Goal: Information Seeking & Learning: Check status

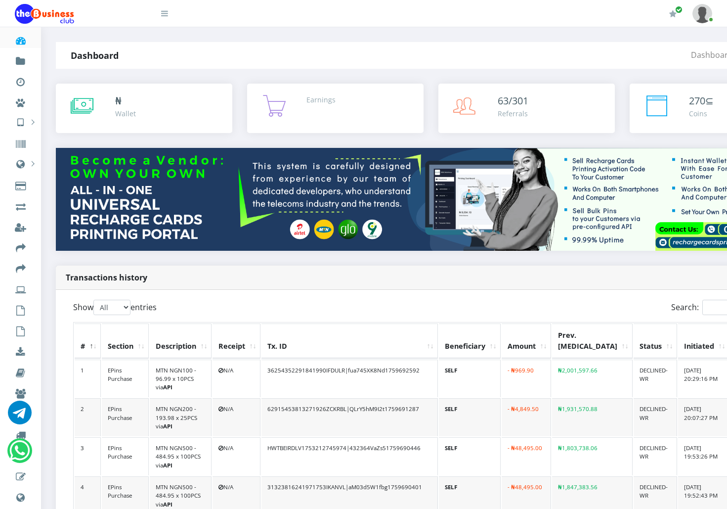
select select "-1"
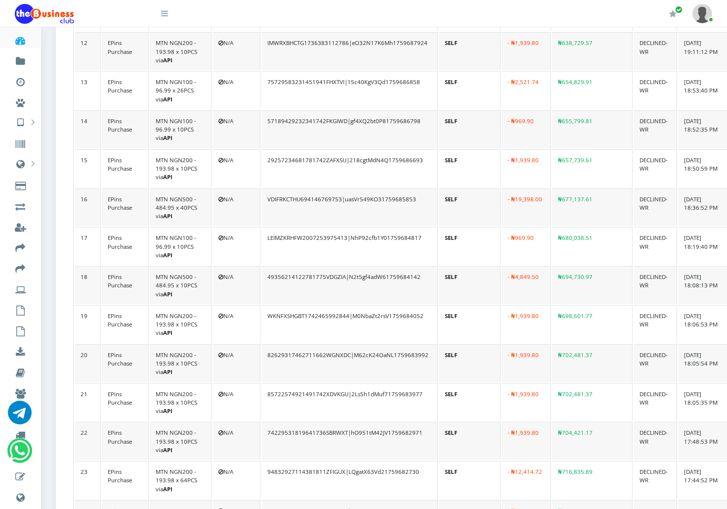
click at [381, 344] on td "82629317462711662WGNXDC|M62cK24OaNL1759683992" at bounding box center [349, 363] width 176 height 38
copy td "M62cK24OaNL1759683992"
click at [392, 383] on td "85722574921491742XDVKGU|2Ls5h1dMuf71759683977" at bounding box center [349, 402] width 176 height 38
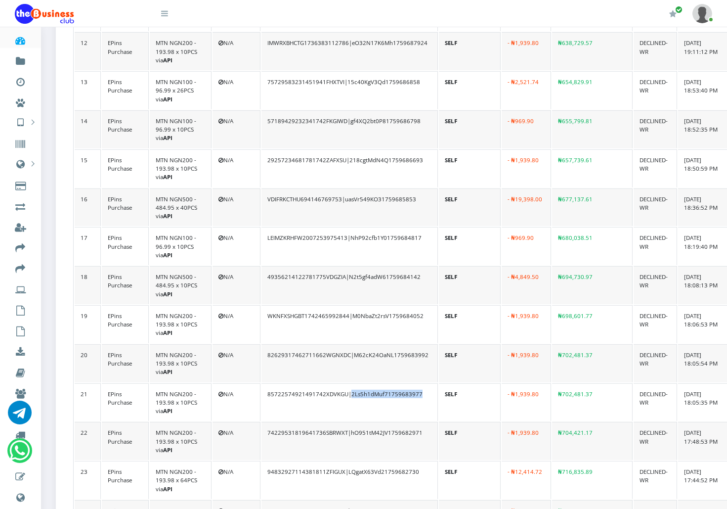
copy td "2Ls5h1dMuf71759683977"
drag, startPoint x: 507, startPoint y: 341, endPoint x: 537, endPoint y: 343, distance: 29.8
click at [537, 344] on td "- ₦1,939.80" at bounding box center [526, 363] width 49 height 38
copy td "1,939.80"
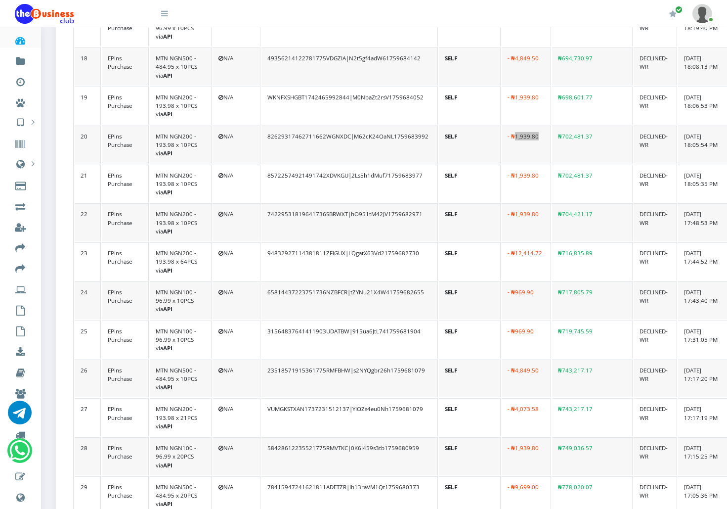
scroll to position [974, 0]
click at [373, 359] on td "23518571915361775RMFBHW|s2NYQgbr26h1759681079" at bounding box center [349, 378] width 176 height 38
copy td "s2NYQgbr26h1759681079"
click at [383, 397] on td "VUMGKSTXAN1737231512137|YIOZs4eu0Nh1759681079" at bounding box center [349, 416] width 176 height 38
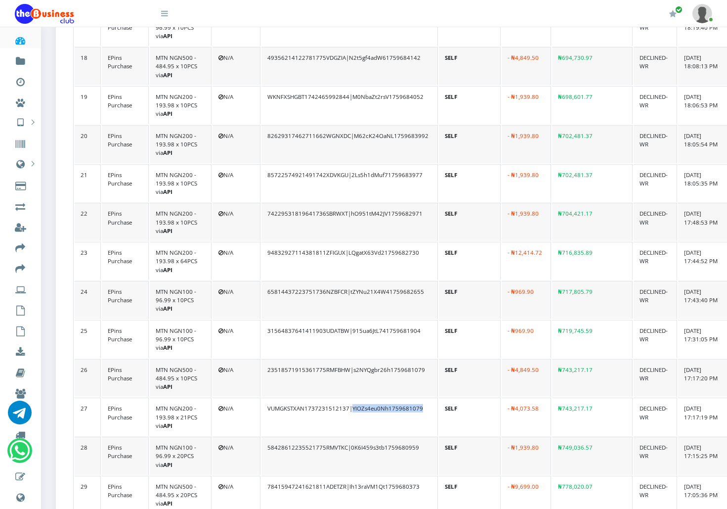
click at [383, 397] on td "VUMGKSTXAN1737231512137|YIOZs4eu0Nh1759681079" at bounding box center [349, 416] width 176 height 38
copy td "YIOZs4eu0Nh1759681079"
drag, startPoint x: 508, startPoint y: 392, endPoint x: 534, endPoint y: 392, distance: 25.7
click at [534, 397] on td "- ₦4,073.58" at bounding box center [526, 416] width 49 height 38
copy td "4,073.58"
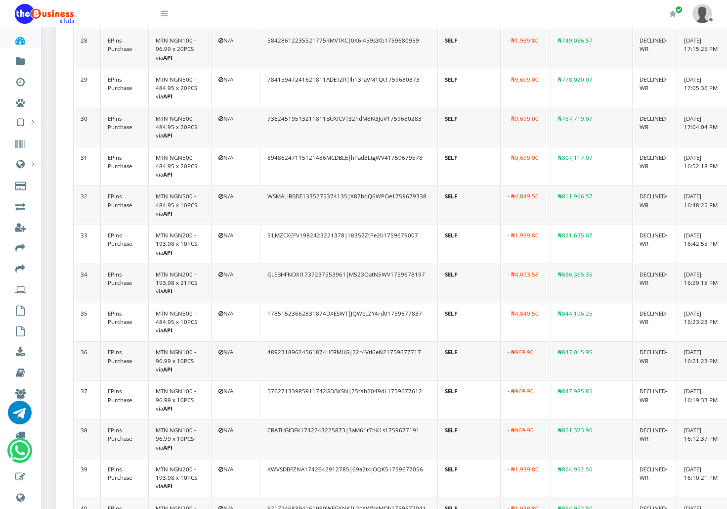
scroll to position [1384, 0]
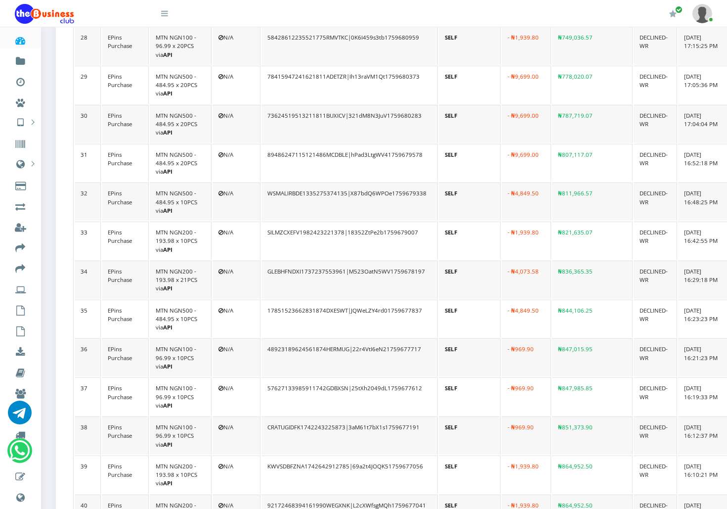
click at [377, 338] on td "48923189624561874HERMUG|22r4VtI6eN21759677717" at bounding box center [349, 357] width 176 height 38
copy td "22r4VtI6eN21759677717"
click at [393, 377] on td "57627133985911742GDBXSN|25tXh2049dL1759677612" at bounding box center [349, 396] width 176 height 38
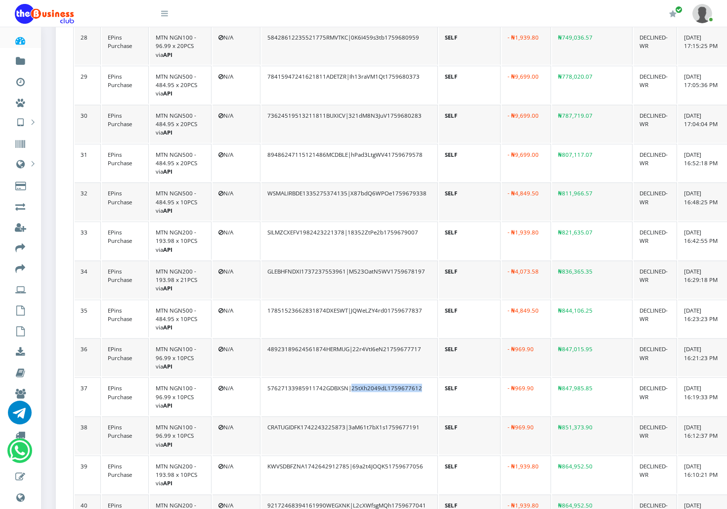
copy td "25tXh2049dL1759677612"
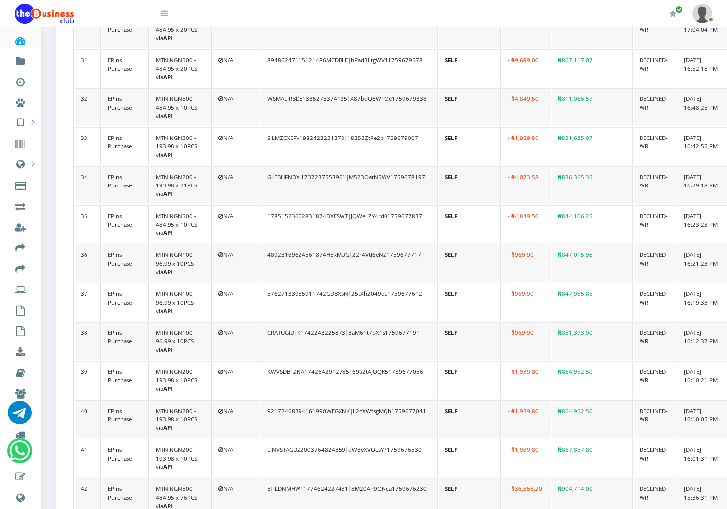
click at [365, 361] on td "KWVSDBFZNA1742642912785|69a2t4JOQK51759677056" at bounding box center [349, 380] width 176 height 38
copy td "69a2t4JOQK51759677056"
click at [383, 400] on td "92172468394161990WEGXNK|L2cXWfsgMQh1759677041" at bounding box center [349, 419] width 176 height 38
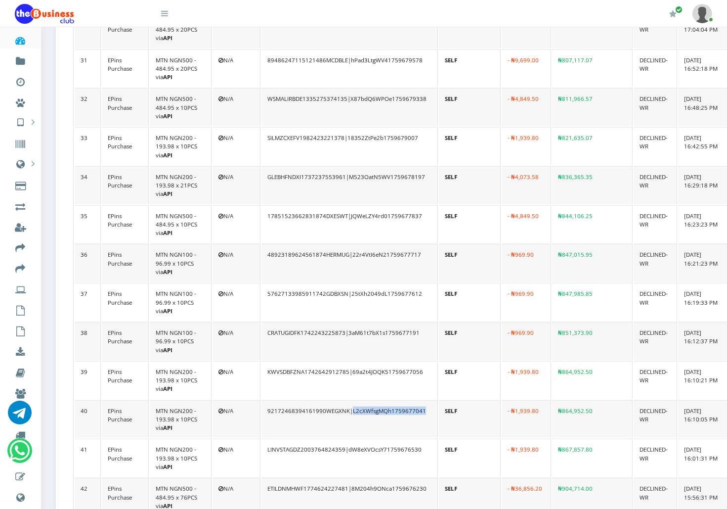
copy td "L2cXWfsgMQh1759677041"
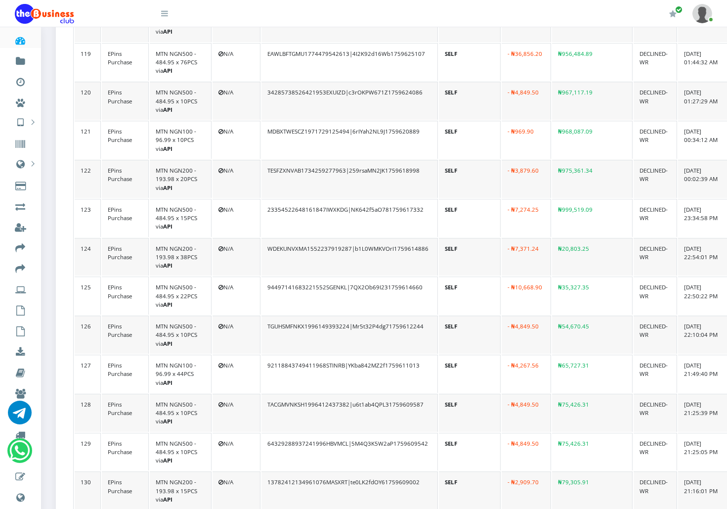
scroll to position [4947, 0]
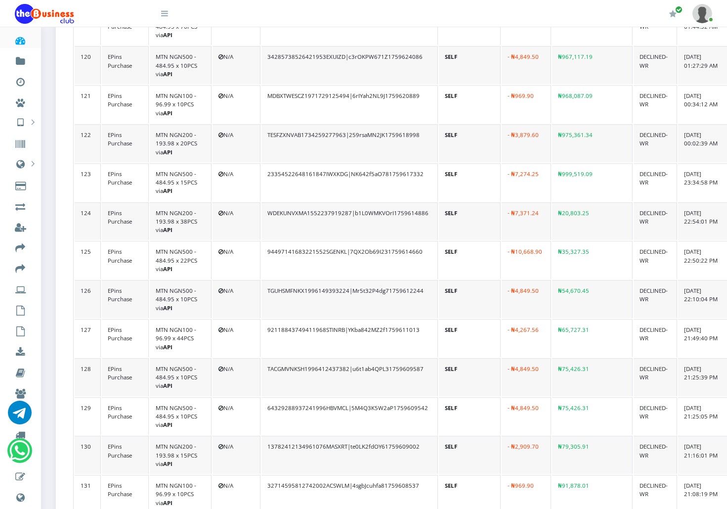
click at [386, 358] on td "TACGMVNKSH1996412437382|u6t1ab4QPL31759609587" at bounding box center [349, 377] width 176 height 38
click at [393, 397] on td "64329288937241996HBVMCL|5M4Q3K5W2aP1759609542" at bounding box center [349, 416] width 176 height 38
drag, startPoint x: 508, startPoint y: 349, endPoint x: 530, endPoint y: 351, distance: 21.8
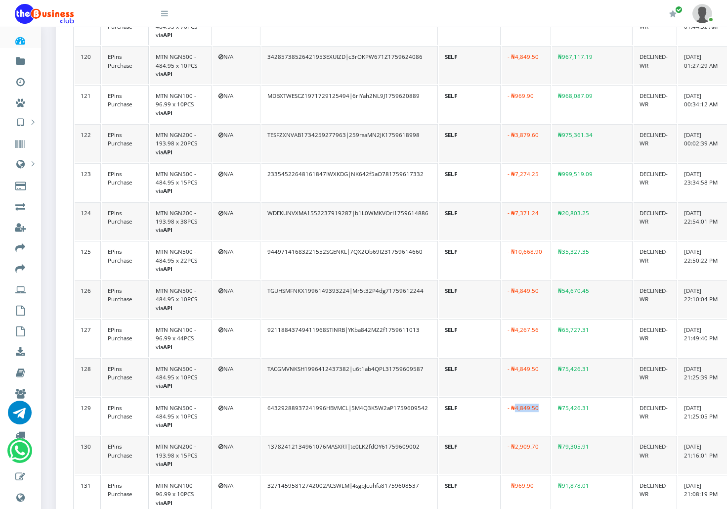
click at [530, 397] on td "- ₦4,849.50" at bounding box center [526, 416] width 49 height 38
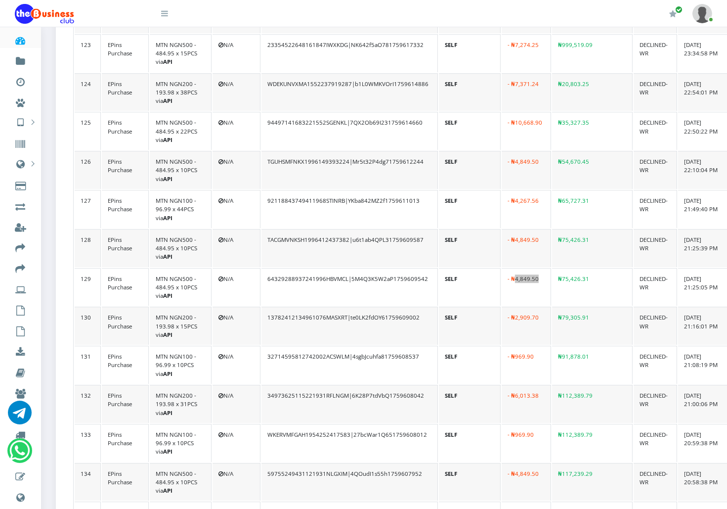
scroll to position [5078, 0]
click at [384, 383] on td "34973625115221931RFLNGM|6K28P7tdVbQ1759608042" at bounding box center [349, 402] width 176 height 38
click at [396, 422] on td "WKERVMFGAH1954252417583|27bcWar1Q651759608012" at bounding box center [349, 441] width 176 height 38
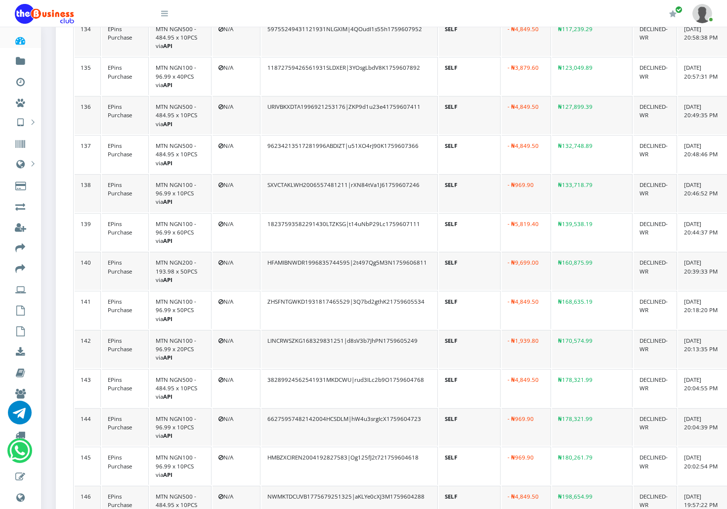
scroll to position [5523, 0]
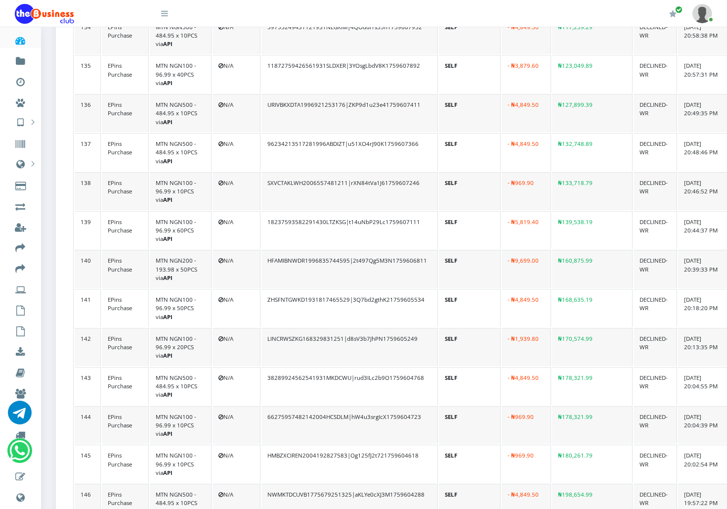
click at [368, 367] on td "38289924562541931MKDCWU|rud3ILc2b9O1759604768" at bounding box center [349, 386] width 176 height 38
drag, startPoint x: 368, startPoint y: 315, endPoint x: 304, endPoint y: 308, distance: 64.6
click at [304, 367] on td "38289924562541931MKDCWU|rud3ILc2b9O1759604768" at bounding box center [349, 386] width 176 height 38
click at [381, 406] on td "66275957482142004HCSDLM|hW4u3srgIcX1759604723" at bounding box center [349, 425] width 176 height 38
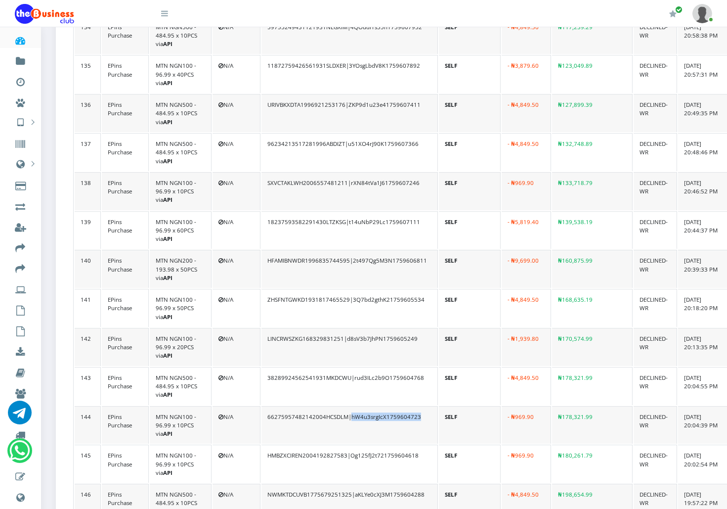
click at [381, 406] on td "66275957482142004HCSDLM|hW4u3srgIcX1759604723" at bounding box center [349, 425] width 176 height 38
drag, startPoint x: 508, startPoint y: 391, endPoint x: 529, endPoint y: 389, distance: 21.3
click at [529, 444] on td "- ₦969.90" at bounding box center [526, 463] width 49 height 38
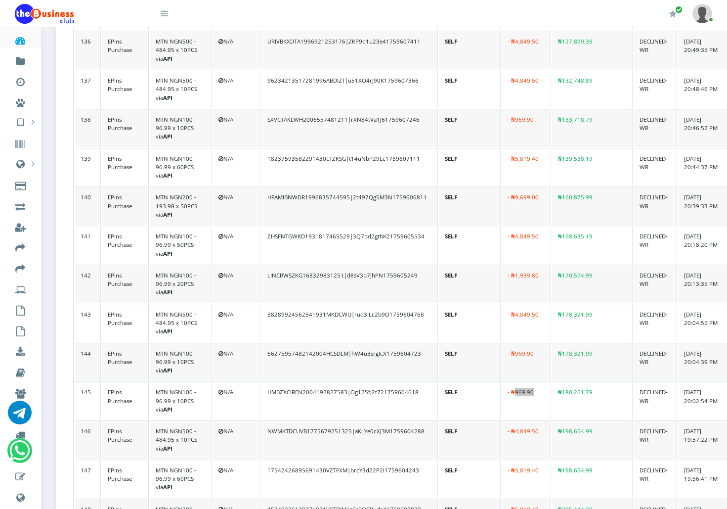
scroll to position [5588, 0]
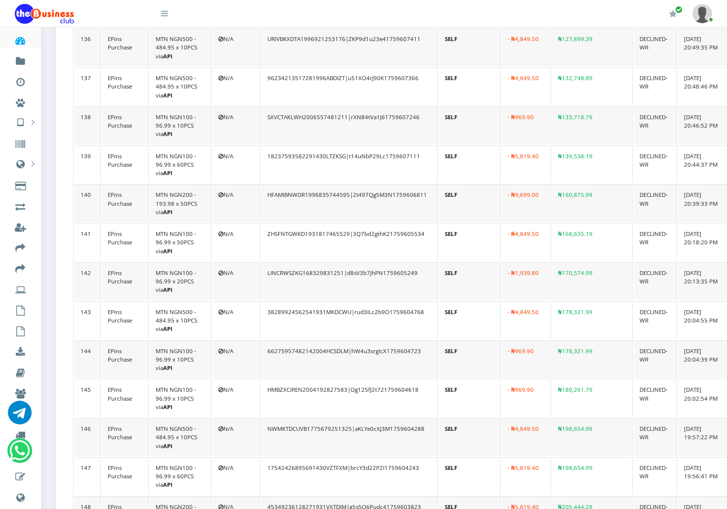
click at [389, 418] on td "NWMKTDCUVB1775679251325|aKLYe0cXJ3M1759604288" at bounding box center [349, 437] width 176 height 38
click at [378, 457] on td "17542426895691430VZTFXM|brcY3d22P2I1759604243" at bounding box center [349, 476] width 176 height 38
drag, startPoint x: 507, startPoint y: 442, endPoint x: 536, endPoint y: 440, distance: 29.2
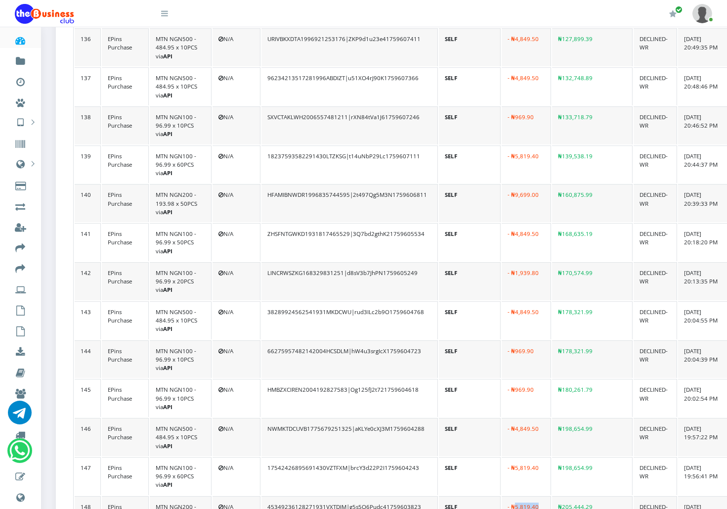
click at [536, 496] on td "- ₦5,819.40" at bounding box center [526, 515] width 49 height 38
drag, startPoint x: 536, startPoint y: 440, endPoint x: 509, endPoint y: 403, distance: 46.7
click at [509, 457] on td "- ₦5,819.40" at bounding box center [526, 476] width 49 height 38
drag, startPoint x: 509, startPoint y: 403, endPoint x: 525, endPoint y: 402, distance: 16.3
click at [525, 457] on td "- ₦5,819.40" at bounding box center [526, 476] width 49 height 38
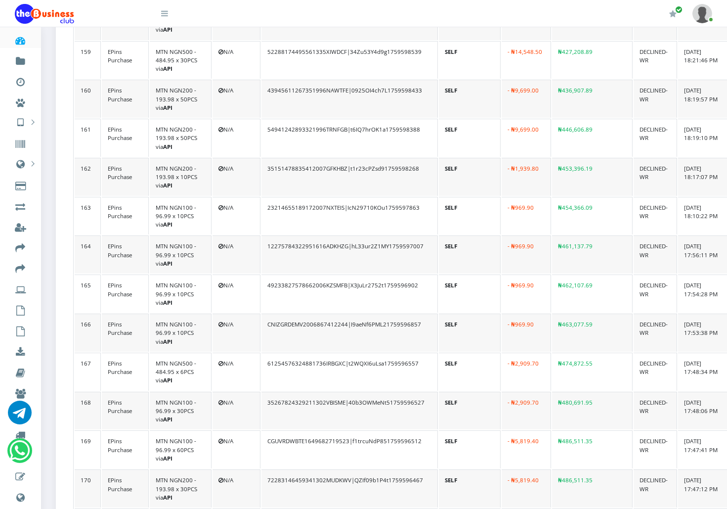
scroll to position [6471, 0]
click at [374, 431] on td "CGUVRDWBTE1649682719523|f1trcuNdP851759596512" at bounding box center [349, 450] width 176 height 38
click at [380, 470] on td "72283146459341302MUDKWV|QZIf09b1P4t1759596467" at bounding box center [349, 489] width 176 height 38
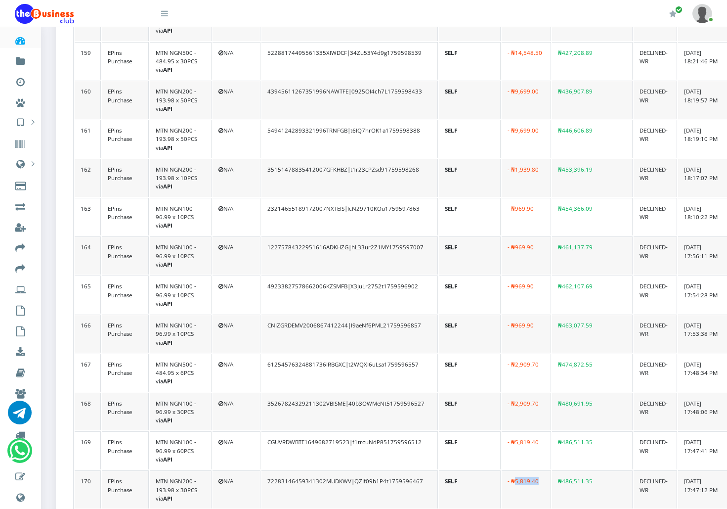
drag, startPoint x: 507, startPoint y: 409, endPoint x: 532, endPoint y: 408, distance: 25.7
click at [532, 470] on td "- ₦5,819.40" at bounding box center [526, 489] width 49 height 38
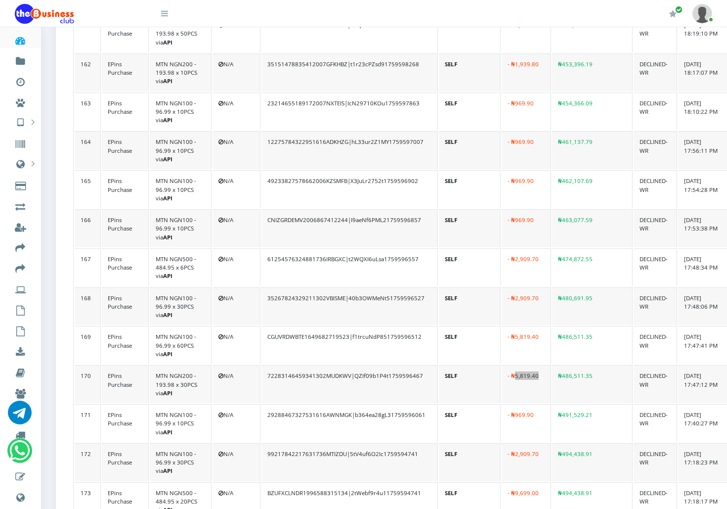
scroll to position [6576, 0]
click at [399, 443] on td "99217842217631736MTIZDU|5tV4uf6O2Ic1759594741" at bounding box center [349, 462] width 176 height 38
click at [387, 482] on td "BZUFXCLNDR1996588315134|2tWebf9r4u11759594741" at bounding box center [349, 501] width 176 height 38
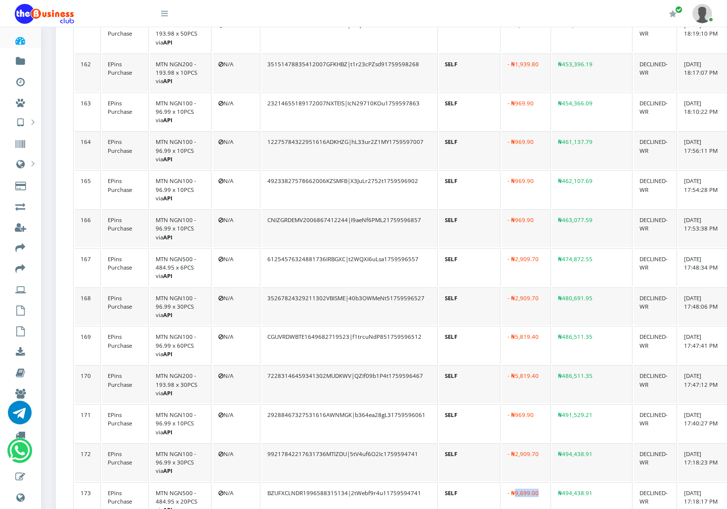
drag, startPoint x: 508, startPoint y: 418, endPoint x: 530, endPoint y: 418, distance: 22.2
click at [530, 482] on td "- ₦9,699.00" at bounding box center [526, 501] width 49 height 38
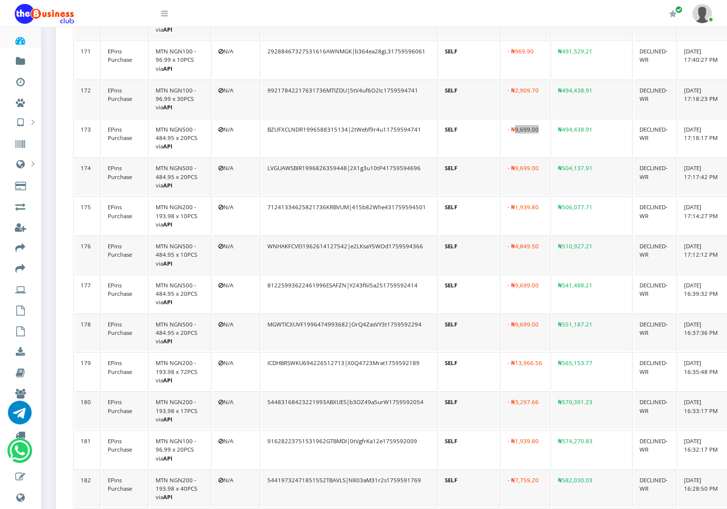
scroll to position [6950, 0]
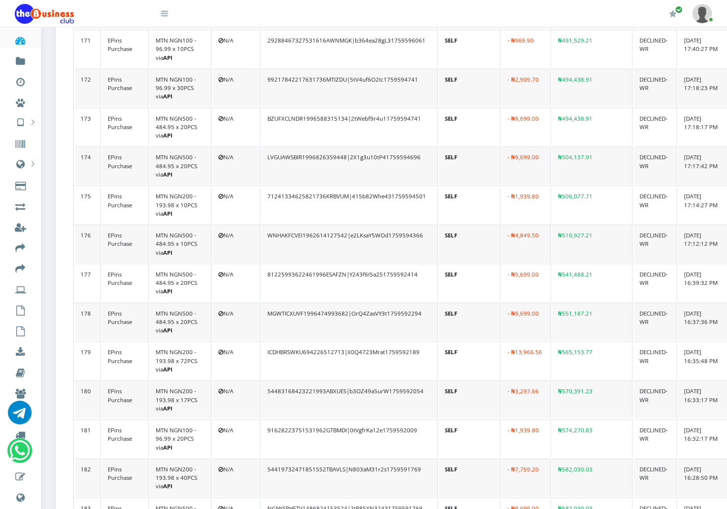
click at [386, 458] on td "54419732471851552TBAVLS|N803aM31r2s1759591769" at bounding box center [349, 477] width 176 height 38
click at [376, 497] on td "NGIWSRHFTV1486824153524|2tP85XN32431759591769" at bounding box center [349, 516] width 176 height 38
drag, startPoint x: 509, startPoint y: 429, endPoint x: 531, endPoint y: 427, distance: 21.9
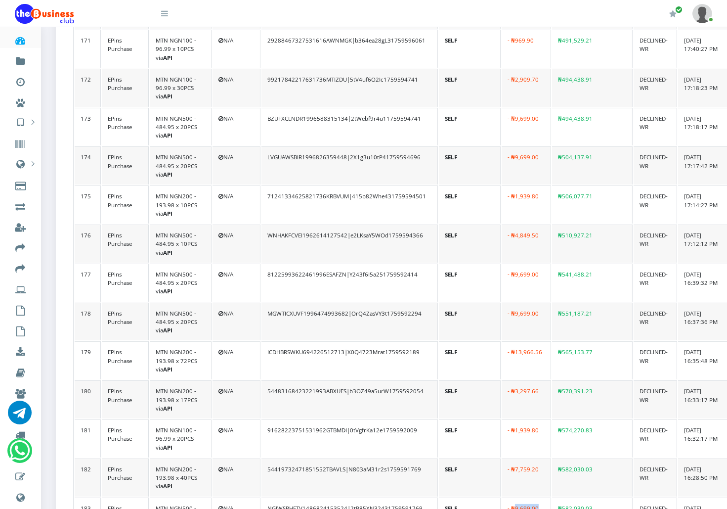
click at [531, 497] on td "- ₦9,699.00" at bounding box center [526, 516] width 49 height 38
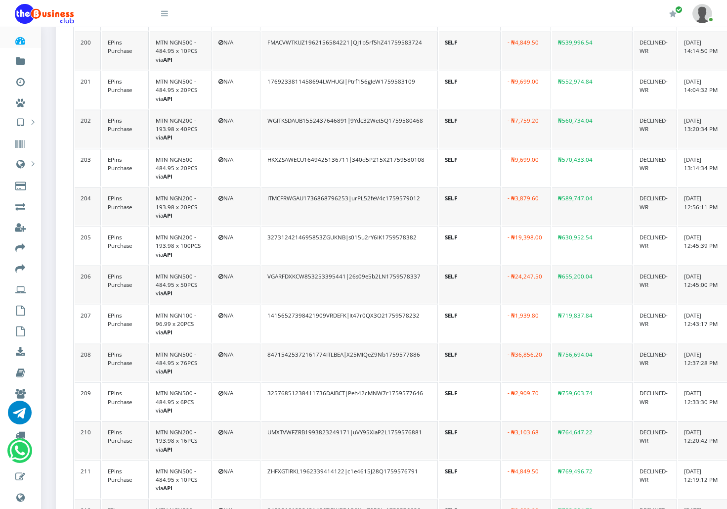
scroll to position [8132, 0]
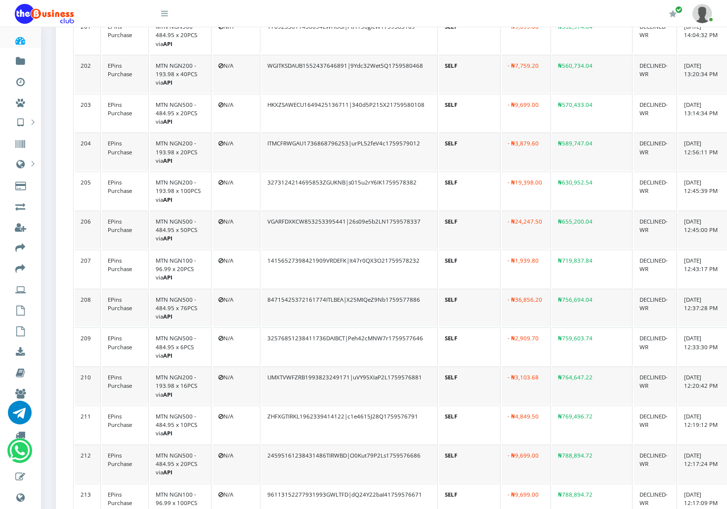
click at [398, 483] on td "96113152277931993GWLTFD|dQ24Y22baI41759576671" at bounding box center [349, 502] width 176 height 38
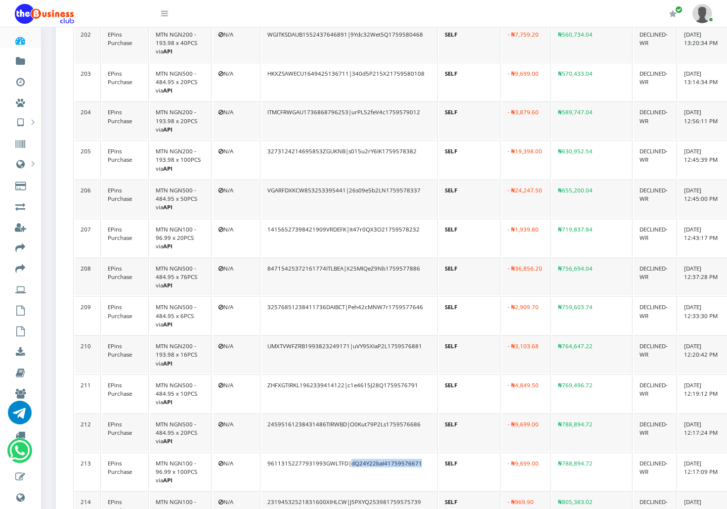
scroll to position [8180, 0]
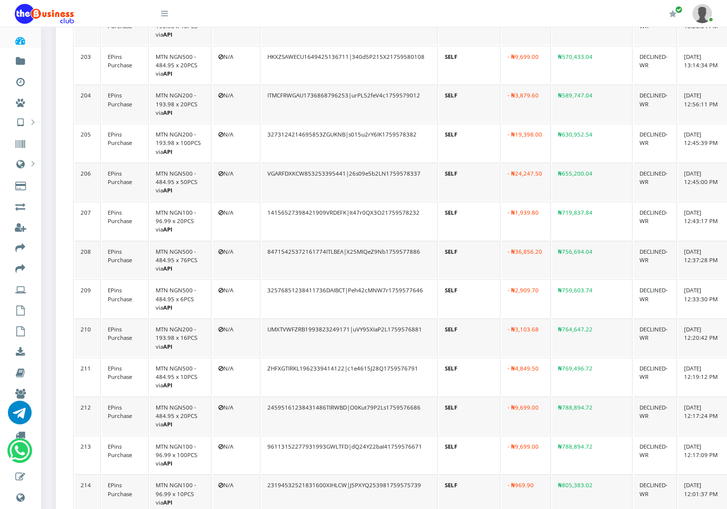
click at [390, 396] on td "24595161238431486TIRWBD|O0Kut79P2Ls1759576686" at bounding box center [349, 415] width 176 height 38
drag, startPoint x: 508, startPoint y: 358, endPoint x: 526, endPoint y: 356, distance: 18.4
click at [526, 435] on td "- ₦9,699.00" at bounding box center [526, 454] width 49 height 38
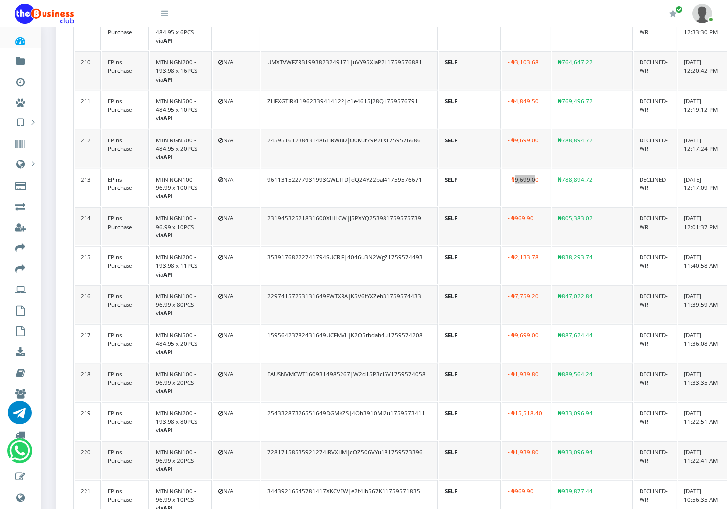
scroll to position [8450, 0]
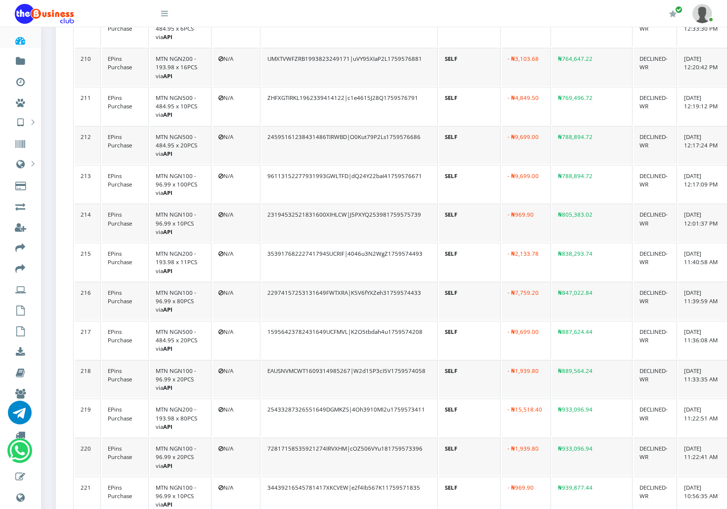
click at [405, 398] on td "25433287326551649DGMKZS|4Oh3910MI2u1759573411" at bounding box center [349, 417] width 176 height 38
click at [374, 437] on td "72817158535921274IRVXHM|cOZ506VYu181759573396" at bounding box center [349, 456] width 176 height 38
drag, startPoint x: 508, startPoint y: 357, endPoint x: 529, endPoint y: 355, distance: 20.9
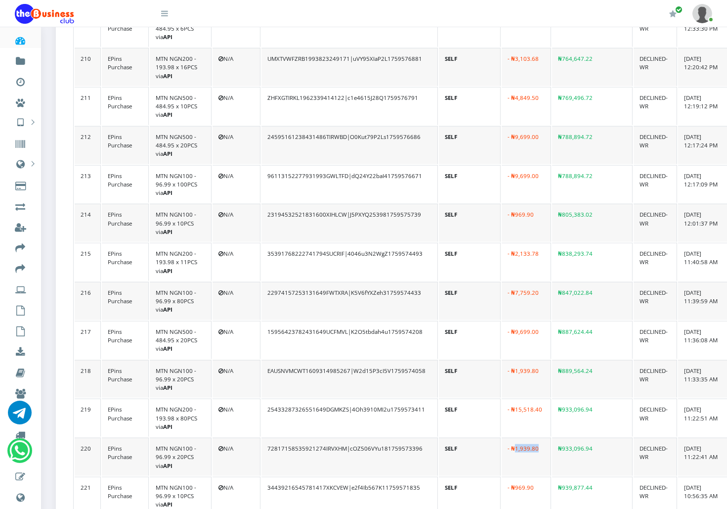
click at [529, 437] on td "- ₦1,939.80" at bounding box center [526, 456] width 49 height 38
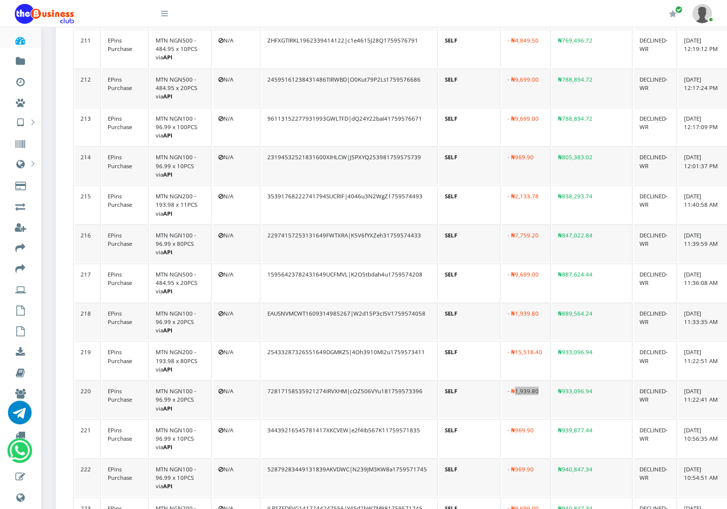
scroll to position [8518, 0]
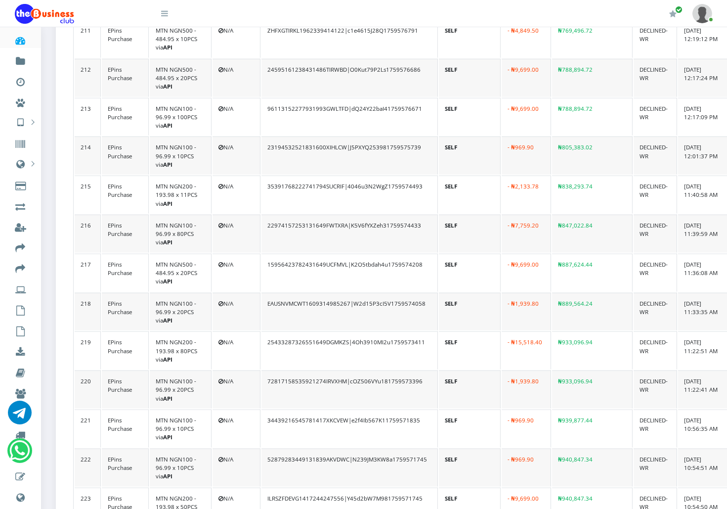
click at [386, 448] on td "52879283449131839AKVDWC|N239JM3KW8a1759571745" at bounding box center [349, 467] width 176 height 38
drag, startPoint x: 508, startPoint y: 404, endPoint x: 530, endPoint y: 403, distance: 21.8
click at [530, 487] on td "- ₦9,699.00" at bounding box center [526, 506] width 49 height 38
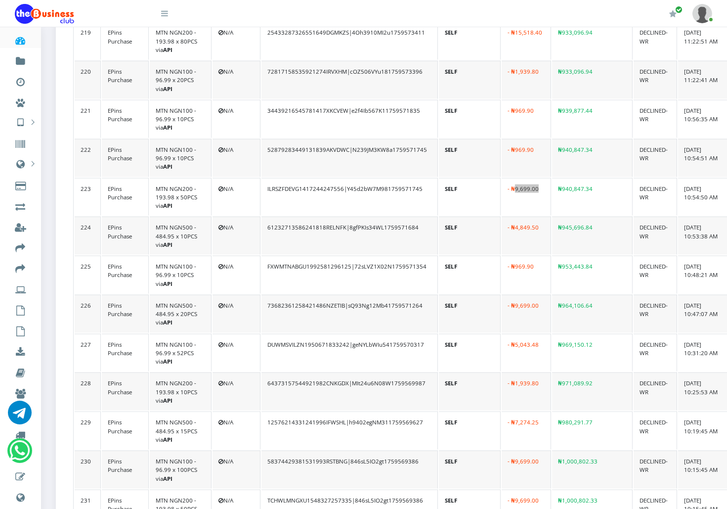
scroll to position [8828, 0]
click at [381, 449] on td "58374429381531993RSTBNG|846sL5IO2gt1759569386" at bounding box center [349, 468] width 176 height 38
click at [386, 488] on td "TCHWLMNGXU1548327257335|846sL5IO2gt1759569386" at bounding box center [349, 507] width 176 height 38
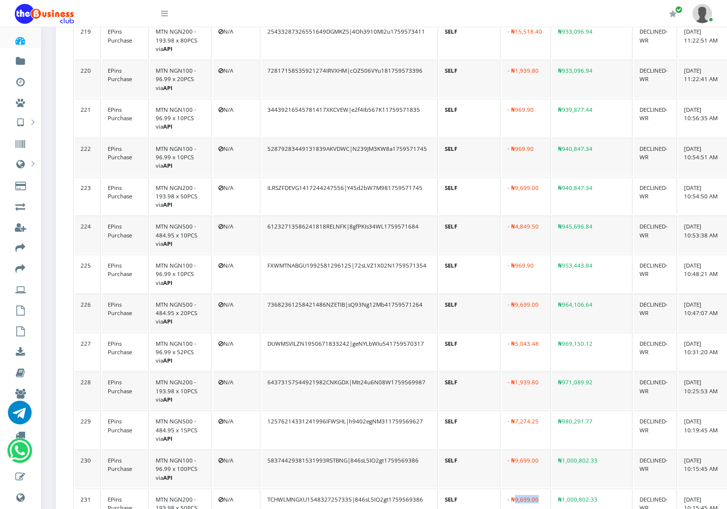
drag, startPoint x: 509, startPoint y: 403, endPoint x: 532, endPoint y: 401, distance: 23.9
click at [532, 488] on td "- ₦9,699.00" at bounding box center [526, 507] width 49 height 38
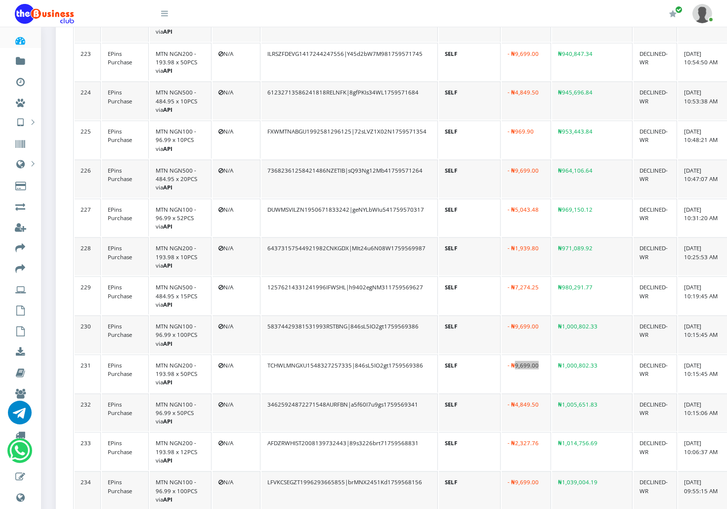
scroll to position [8968, 0]
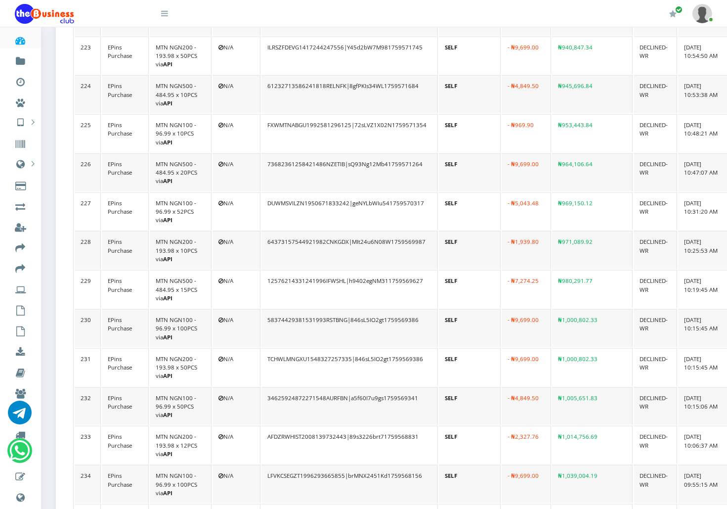
click at [388, 465] on td "LFVKCSEGZT1996293665855|brMNX2451Kd1759568156" at bounding box center [349, 484] width 176 height 38
click at [386, 465] on td "LFVKCSEGZT1996293665855|brMNX2451Kd1759568156" at bounding box center [349, 484] width 176 height 38
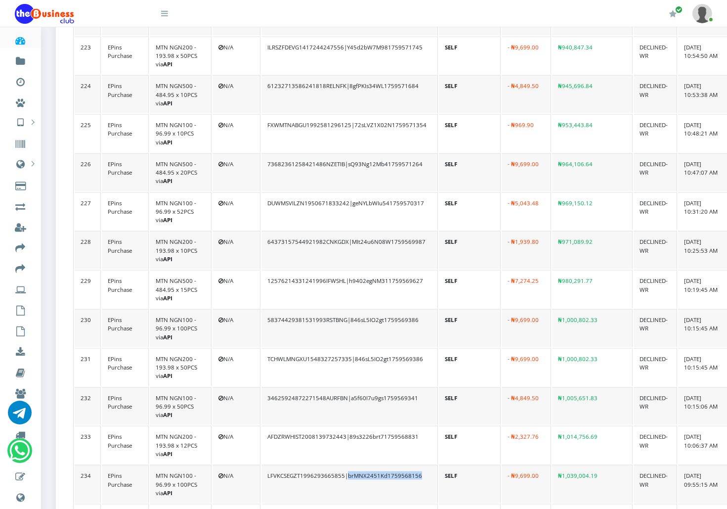
click at [386, 465] on td "LFVKCSEGZT1996293665855|brMNX2451Kd1759568156" at bounding box center [349, 484] width 176 height 38
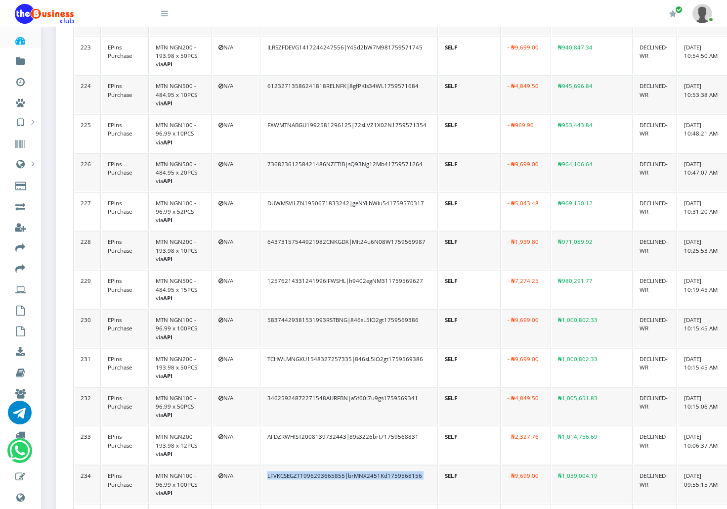
click at [386, 465] on td "LFVKCSEGZT1996293665855|brMNX2451Kd1759568156" at bounding box center [349, 484] width 176 height 38
drag, startPoint x: 386, startPoint y: 376, endPoint x: 377, endPoint y: 376, distance: 9.9
click at [377, 465] on td "LFVKCSEGZT1996293665855|brMNX2451Kd1759568156" at bounding box center [349, 484] width 176 height 38
drag, startPoint x: 377, startPoint y: 376, endPoint x: 392, endPoint y: 383, distance: 16.8
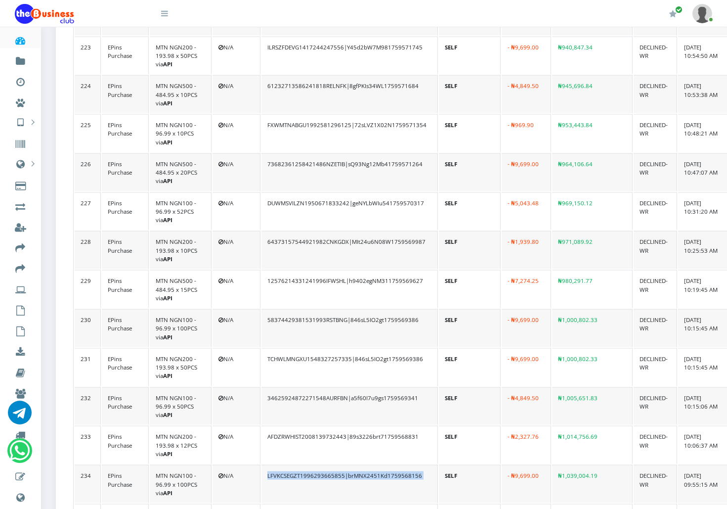
click at [392, 465] on td "LFVKCSEGZT1996293665855|brMNX2451Kd1759568156" at bounding box center [349, 484] width 176 height 38
click at [371, 465] on td "LFVKCSEGZT1996293665855|brMNX2451Kd1759568156" at bounding box center [349, 484] width 176 height 38
click at [380, 465] on td "LFVKCSEGZT1996293665855|brMNX2451Kd1759568156" at bounding box center [349, 484] width 176 height 38
drag, startPoint x: 380, startPoint y: 373, endPoint x: 392, endPoint y: 411, distance: 40.2
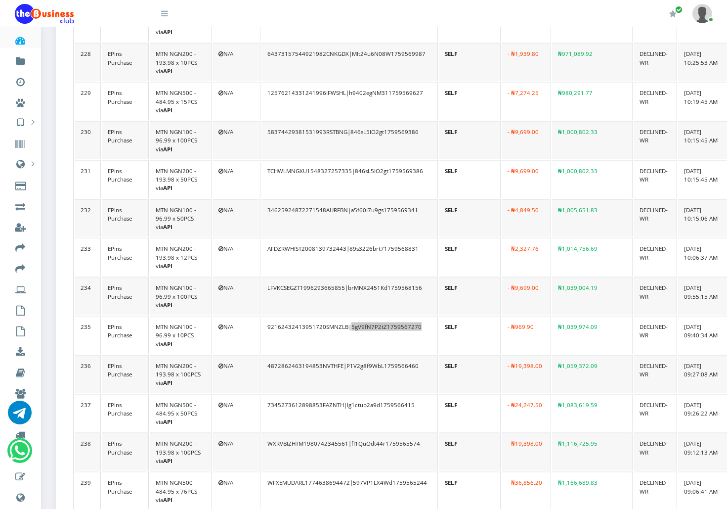
scroll to position [9164, 0]
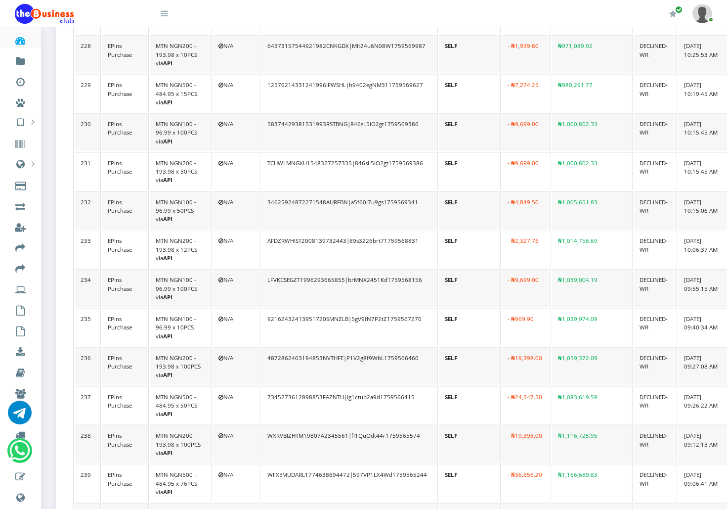
drag, startPoint x: 507, startPoint y: 453, endPoint x: 531, endPoint y: 451, distance: 24.3
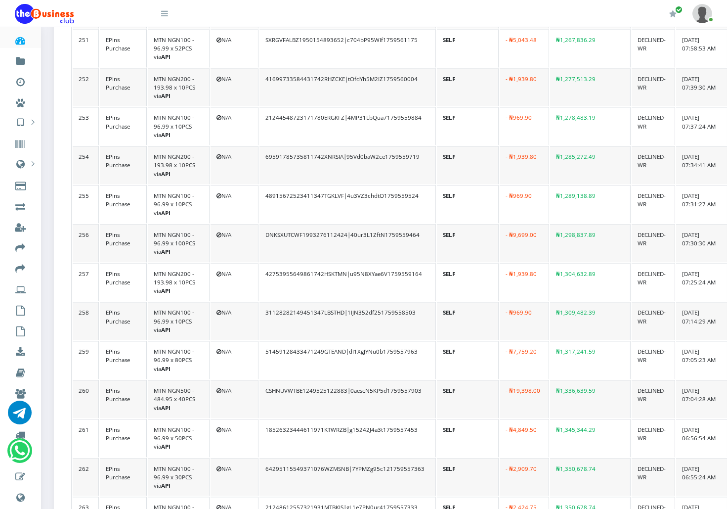
scroll to position [10066, 2]
click at [375, 458] on td "64295115549371076WZMSNB|7YPMZg95c121759557363" at bounding box center [347, 477] width 176 height 38
click at [395, 497] on td "21248612557321931MTBKIS|gL1e7PN0ur41759557333" at bounding box center [347, 516] width 176 height 38
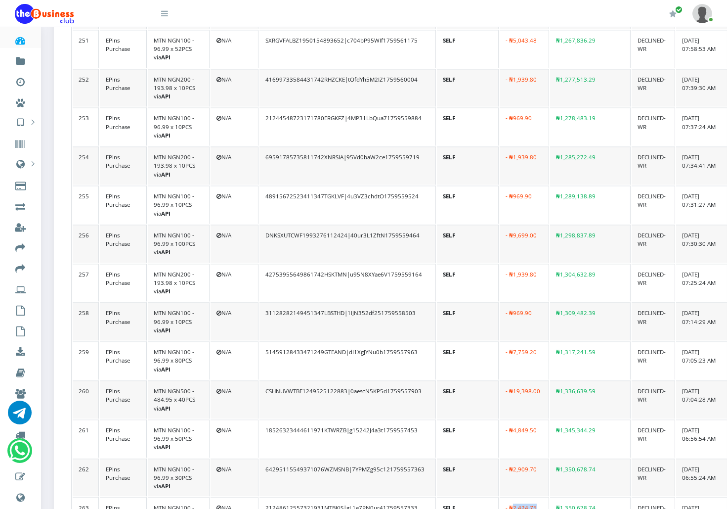
drag, startPoint x: 507, startPoint y: 398, endPoint x: 529, endPoint y: 395, distance: 22.9
click at [529, 497] on td "- ₦2,424.75" at bounding box center [524, 516] width 49 height 38
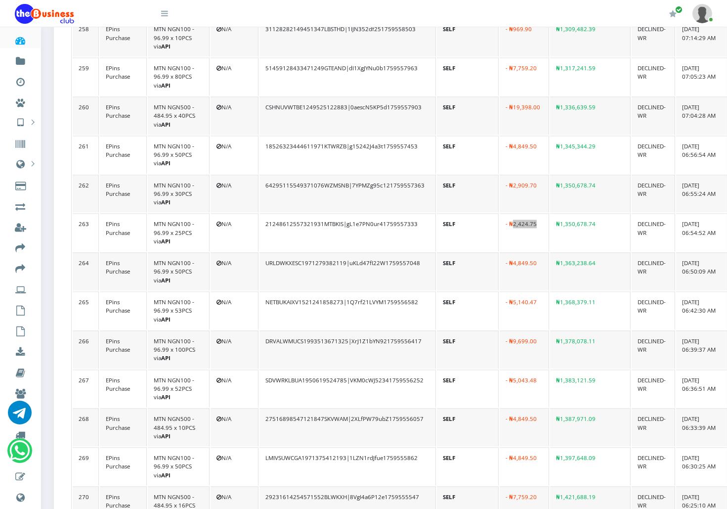
scroll to position [10349, 2]
